Goal: Find contact information: Find contact information

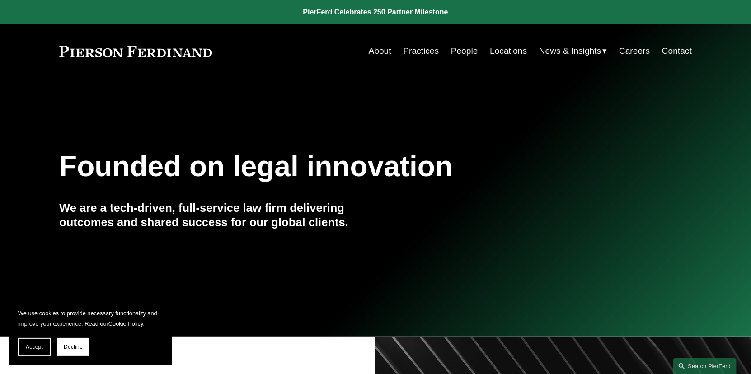
click at [668, 47] on link "Contact" at bounding box center [677, 50] width 30 height 17
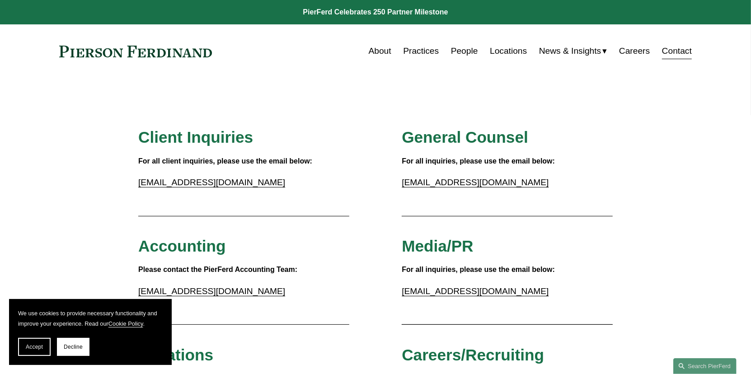
click at [378, 56] on link "About" at bounding box center [380, 50] width 23 height 17
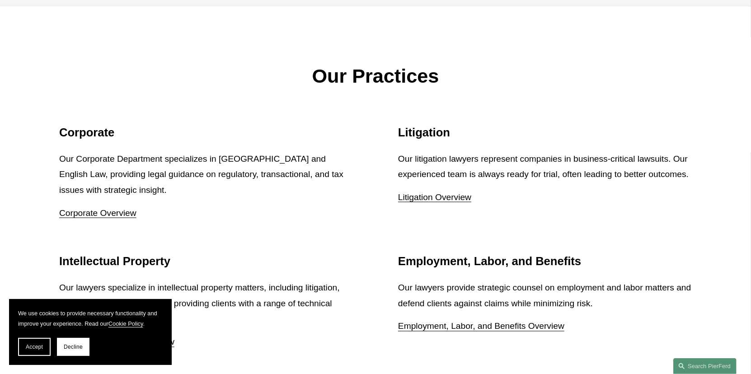
scroll to position [1130, 0]
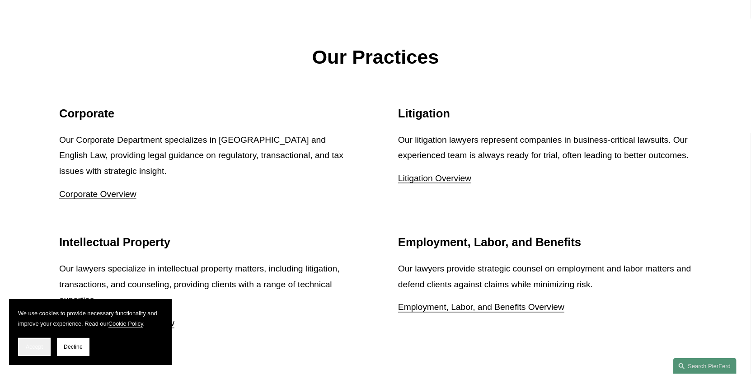
click at [33, 344] on span "Accept" at bounding box center [34, 347] width 17 height 6
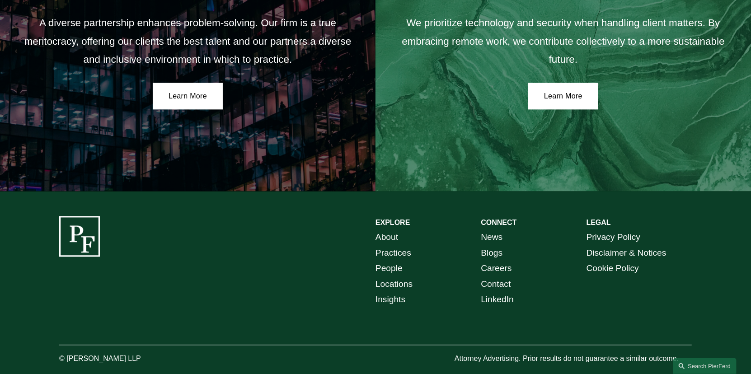
scroll to position [1647, 0]
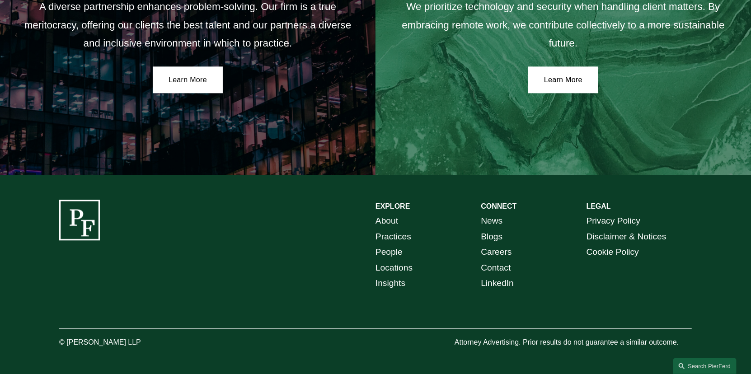
click at [392, 249] on link "People" at bounding box center [389, 253] width 27 height 16
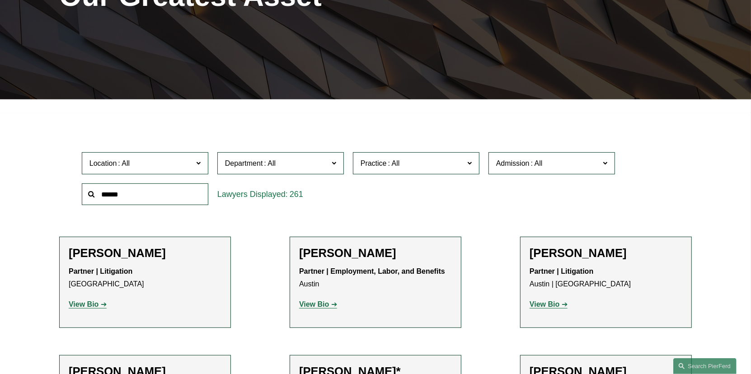
scroll to position [181, 0]
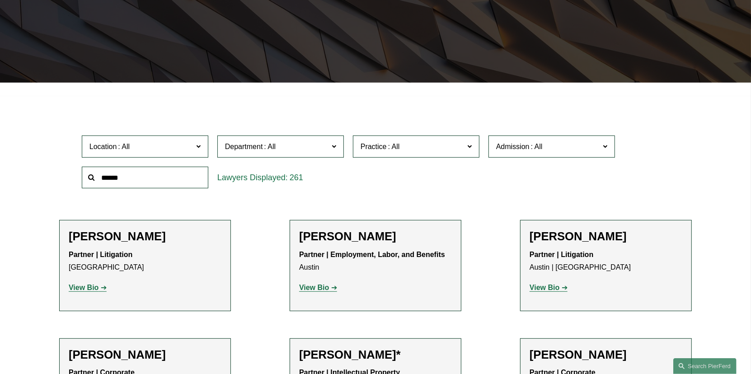
click at [144, 186] on input "text" at bounding box center [145, 178] width 127 height 22
click at [146, 183] on input "text" at bounding box center [145, 178] width 127 height 22
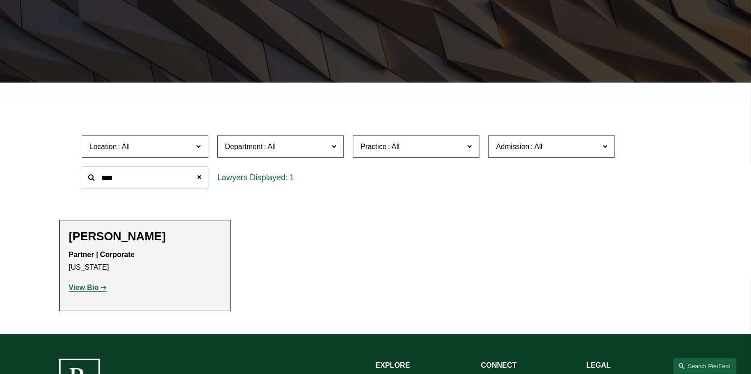
type input "****"
click at [103, 291] on link "View Bio" at bounding box center [88, 288] width 38 height 8
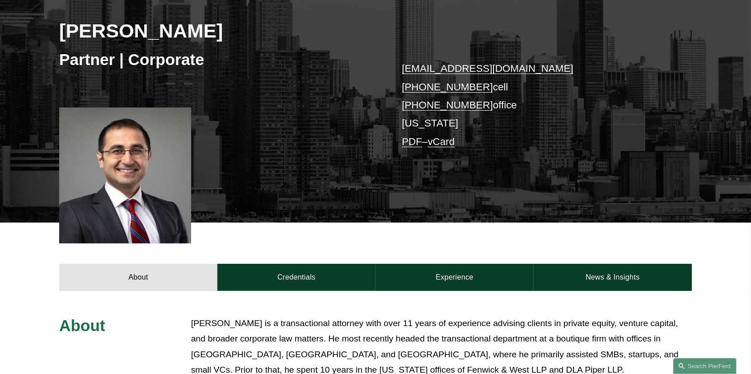
scroll to position [77, 0]
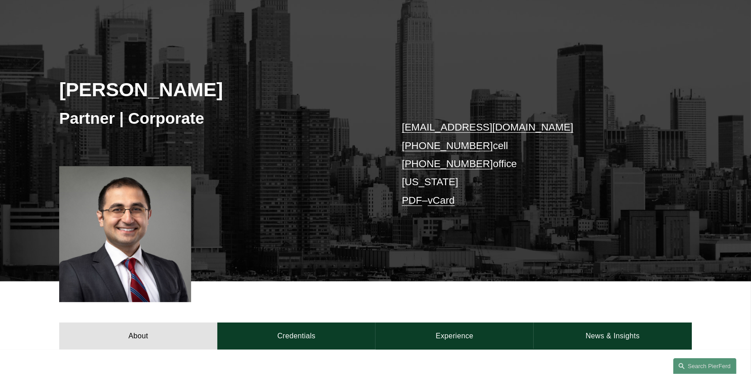
click at [424, 181] on p "said.ertekin@pierferd.com +1.917.426.3830 cell +1.917.200.0492 office New York …" at bounding box center [534, 163] width 264 height 91
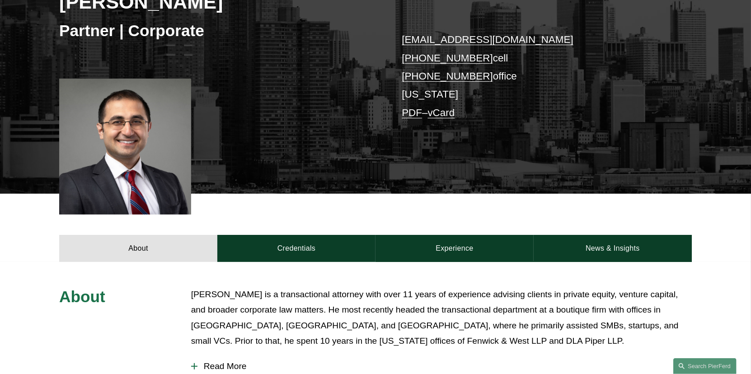
scroll to position [168, 0]
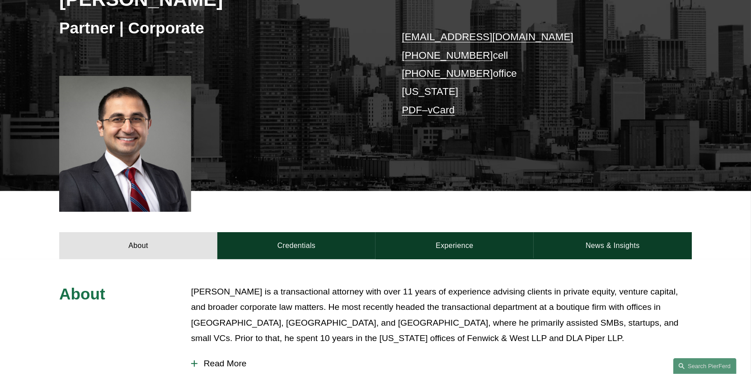
click at [415, 109] on link "PDF" at bounding box center [412, 109] width 20 height 11
click at [416, 92] on p "said.ertekin@pierferd.com +1.917.426.3830 cell +1.917.200.0492 office New York …" at bounding box center [534, 73] width 264 height 91
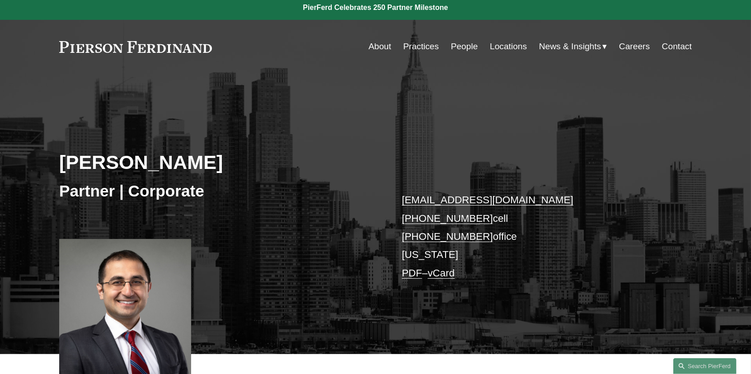
scroll to position [0, 0]
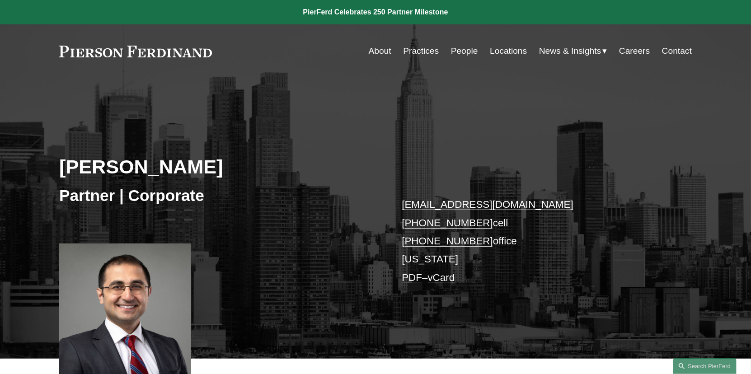
click at [673, 51] on link "Contact" at bounding box center [677, 50] width 30 height 17
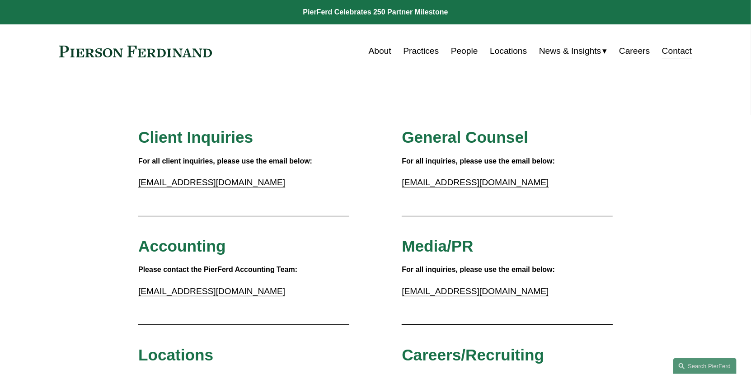
click at [497, 50] on link "Locations" at bounding box center [508, 50] width 37 height 17
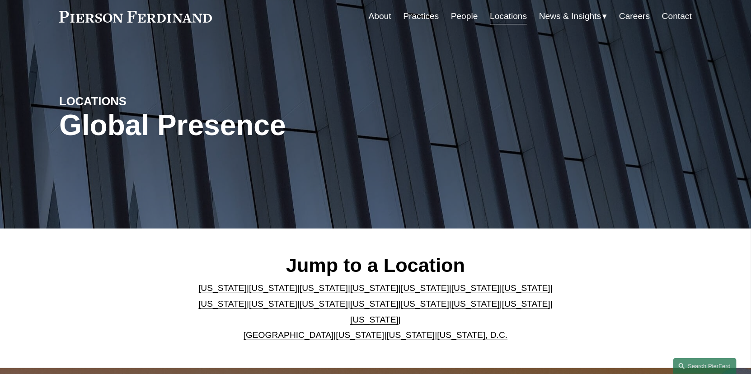
scroll to position [136, 0]
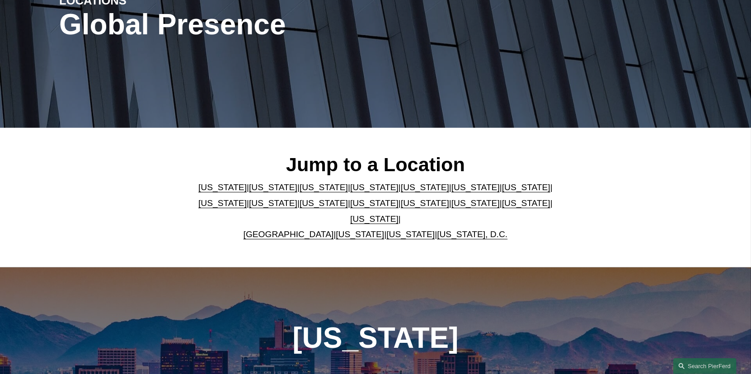
click at [350, 208] on link "[US_STATE]" at bounding box center [374, 202] width 48 height 9
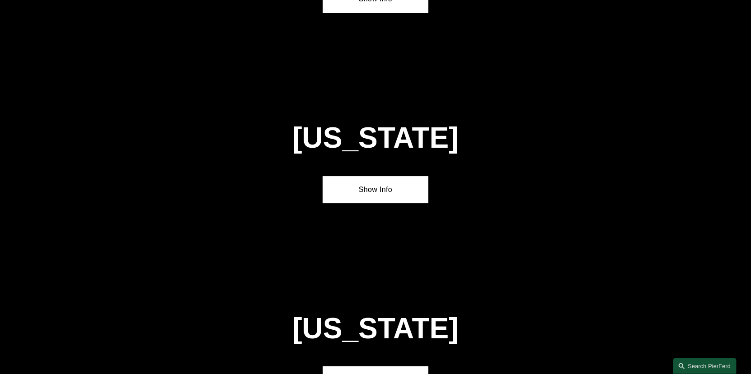
scroll to position [2301, 0]
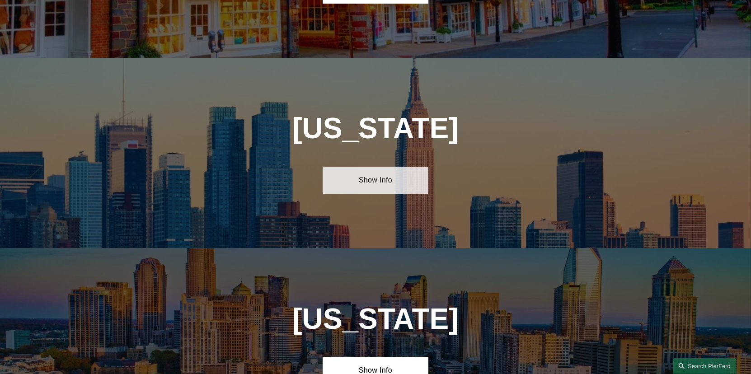
click at [379, 167] on link "Show Info" at bounding box center [375, 180] width 105 height 27
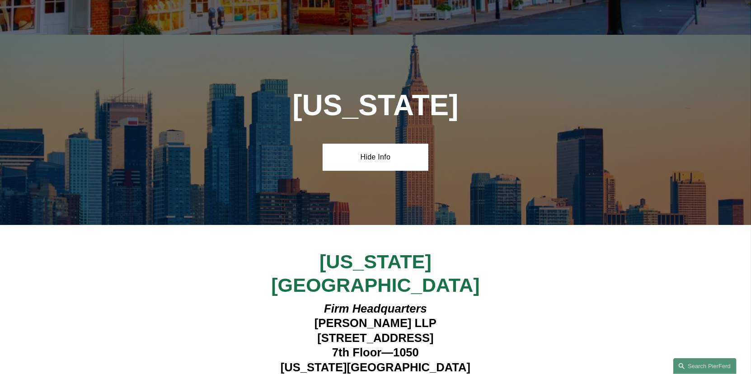
scroll to position [2346, 0]
